Goal: Check status

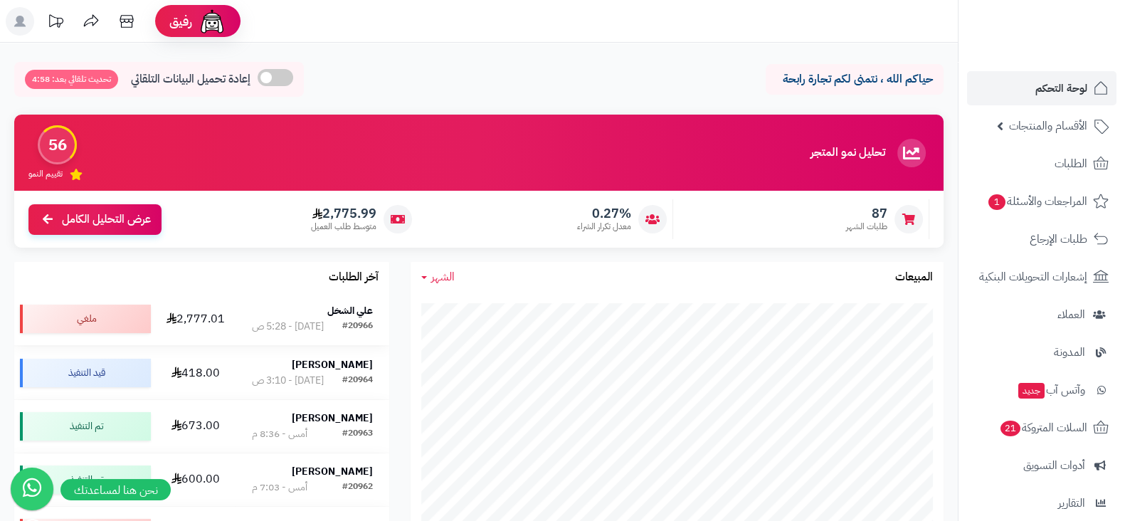
click at [350, 308] on strong "علي الشخل" at bounding box center [350, 310] width 46 height 15
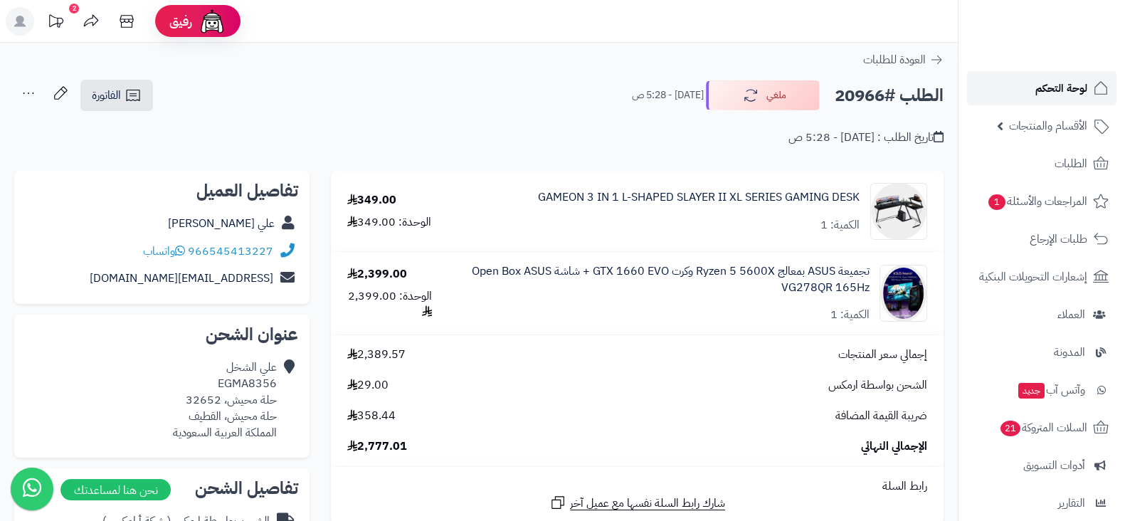
click at [1016, 85] on link "لوحة التحكم" at bounding box center [1041, 88] width 149 height 34
